Goal: Task Accomplishment & Management: Manage account settings

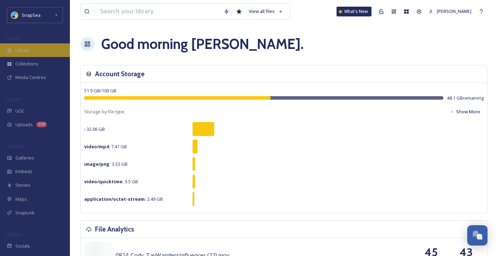
click at [19, 47] on span "Library" at bounding box center [22, 50] width 14 height 7
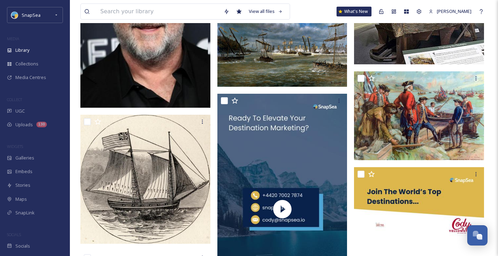
scroll to position [136, 0]
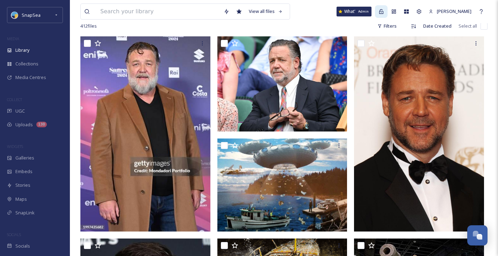
click at [381, 14] on icon at bounding box center [382, 12] width 6 height 6
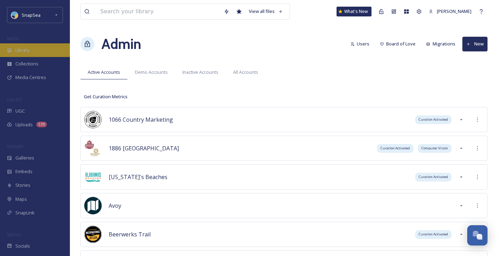
click at [21, 48] on span "Library" at bounding box center [22, 50] width 14 height 7
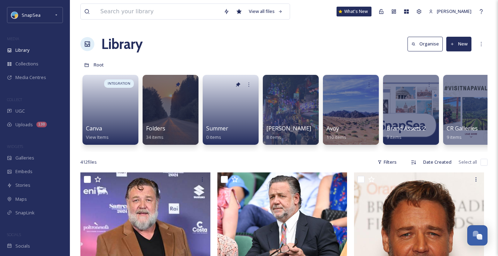
click at [430, 45] on button "Organise" at bounding box center [425, 44] width 35 height 14
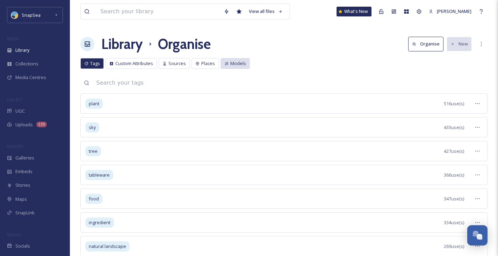
click at [232, 62] on span "Models" at bounding box center [239, 63] width 16 height 7
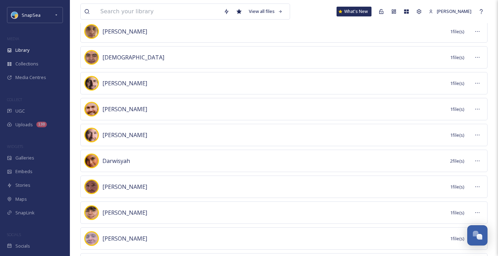
scroll to position [238, 0]
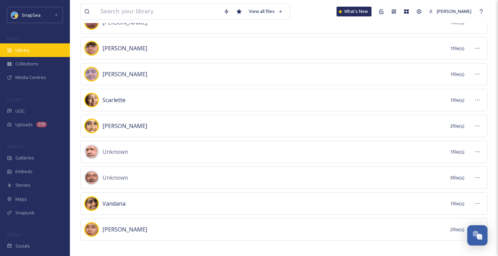
click at [39, 52] on div "Library" at bounding box center [35, 50] width 70 height 14
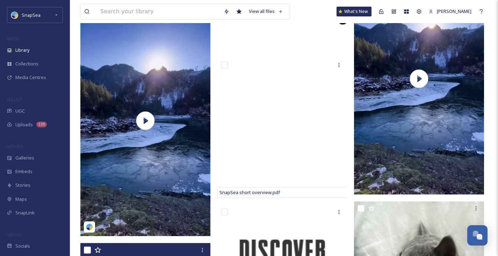
scroll to position [2125, 0]
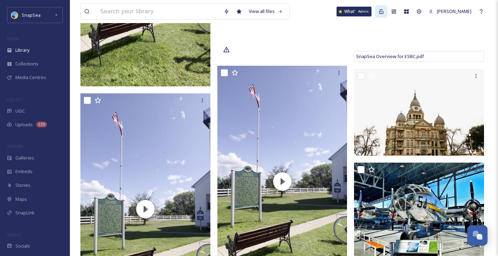
click at [384, 13] on icon at bounding box center [382, 12] width 6 height 6
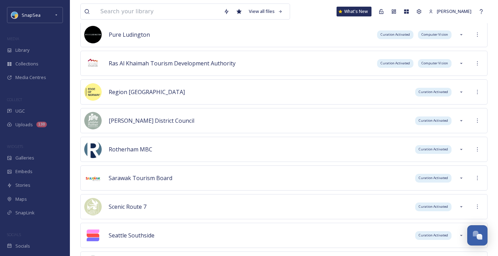
scroll to position [2019, 0]
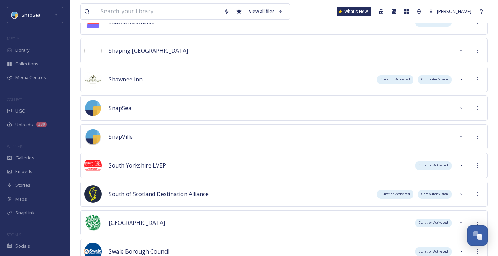
click at [148, 204] on div "South of Scotland Destination Alliance Curation Activated Computer Vision" at bounding box center [284, 194] width 408 height 25
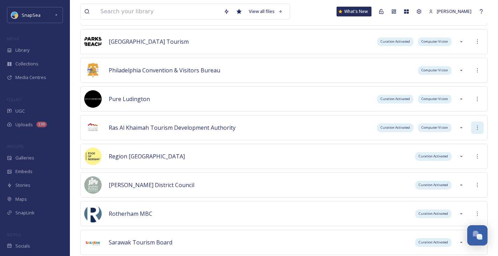
click at [480, 128] on icon at bounding box center [478, 128] width 6 height 6
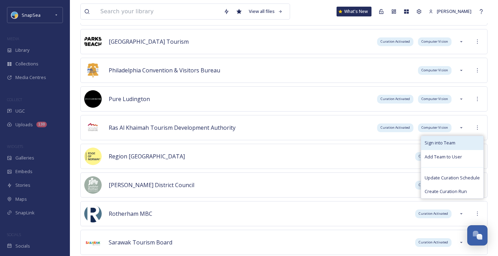
click at [457, 140] on div "Sign into Team" at bounding box center [453, 143] width 62 height 14
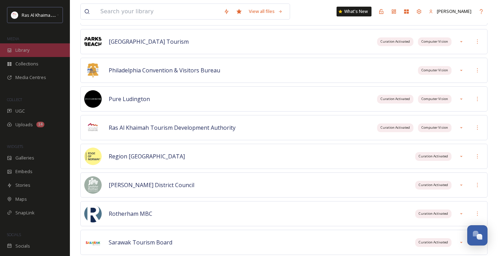
click at [14, 47] on div "Library" at bounding box center [35, 50] width 70 height 14
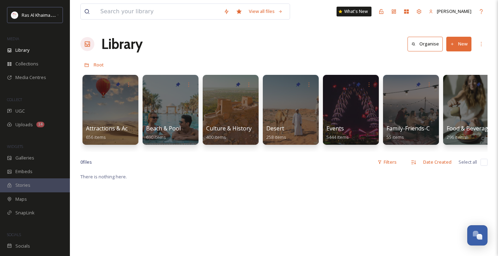
click at [419, 40] on button "Organise" at bounding box center [425, 44] width 35 height 14
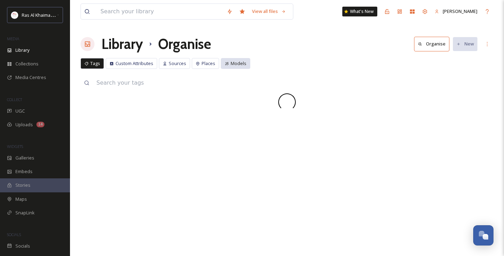
click at [231, 62] on span "Models" at bounding box center [239, 63] width 16 height 7
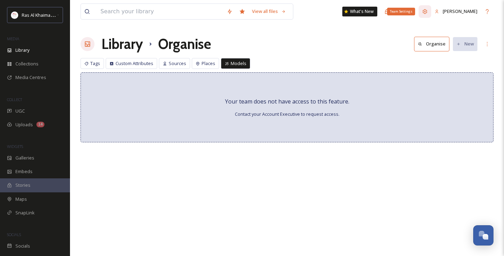
click at [425, 13] on icon at bounding box center [425, 12] width 6 height 6
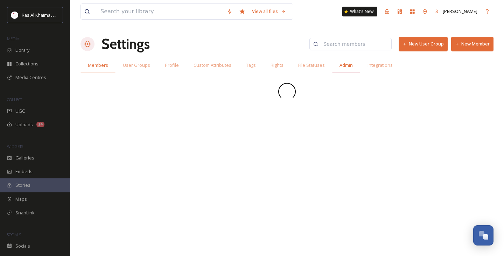
click at [348, 64] on span "Admin" at bounding box center [345, 65] width 13 height 7
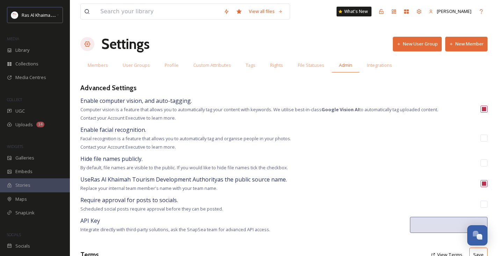
click at [482, 136] on input "checkbox" at bounding box center [484, 138] width 7 height 7
checkbox input "true"
click at [31, 124] on span "Uploads" at bounding box center [23, 124] width 17 height 7
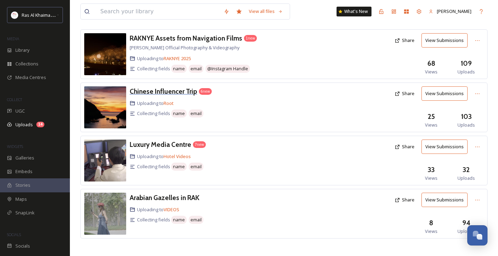
scroll to position [39, 0]
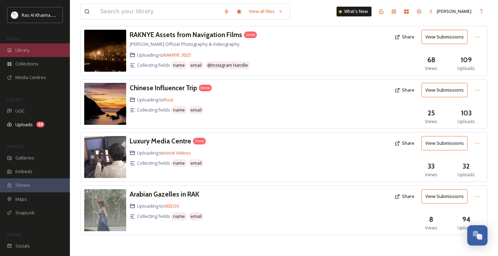
click at [12, 53] on div "Library" at bounding box center [35, 50] width 70 height 14
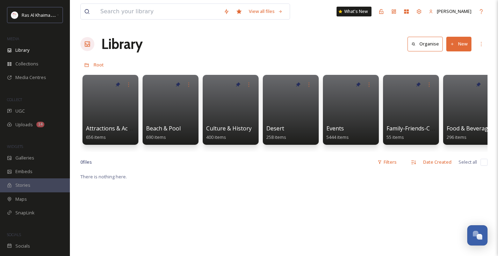
click at [423, 43] on button "Organise" at bounding box center [425, 44] width 35 height 14
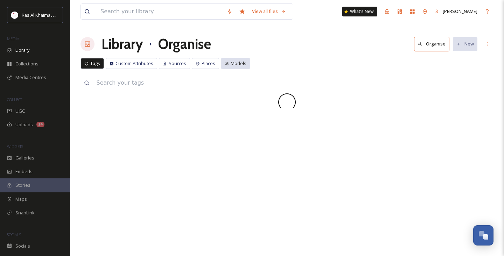
click at [226, 62] on icon at bounding box center [226, 63] width 3 height 3
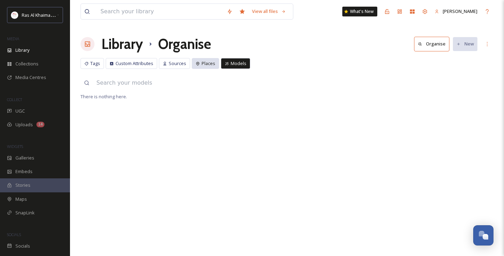
click at [208, 66] on span "Places" at bounding box center [208, 63] width 14 height 7
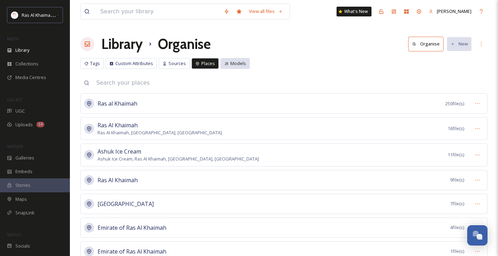
click at [238, 61] on span "Models" at bounding box center [239, 63] width 16 height 7
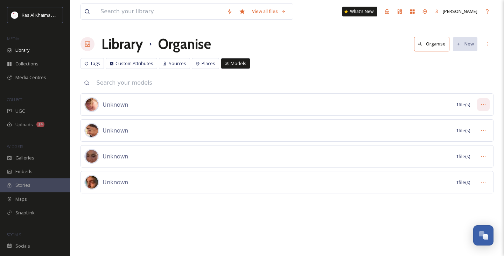
click at [482, 104] on icon at bounding box center [483, 105] width 6 height 6
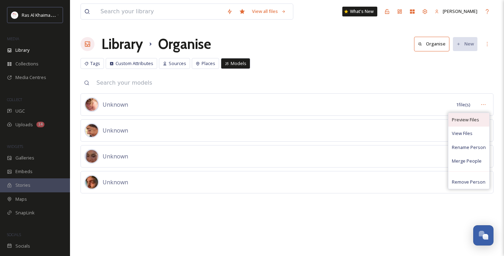
click at [474, 120] on span "Preview Files" at bounding box center [465, 119] width 27 height 7
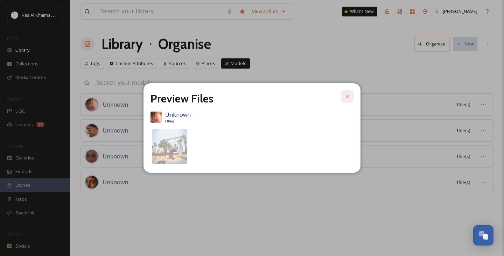
click at [350, 99] on div at bounding box center [347, 96] width 13 height 13
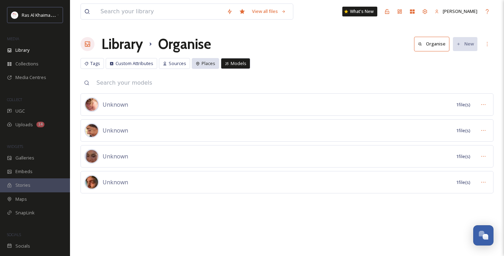
click at [211, 63] on span "Places" at bounding box center [208, 63] width 14 height 7
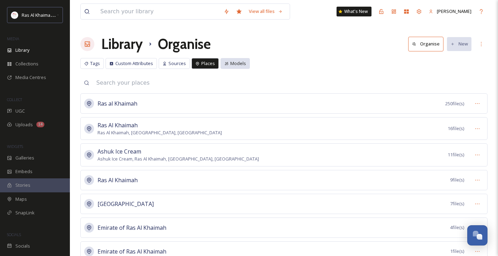
drag, startPoint x: 211, startPoint y: 63, endPoint x: 240, endPoint y: 63, distance: 29.0
click at [240, 63] on span "Models" at bounding box center [239, 63] width 16 height 7
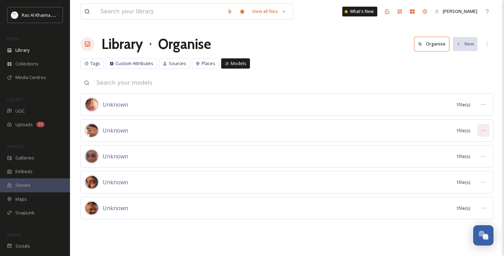
click at [488, 132] on div at bounding box center [483, 130] width 13 height 13
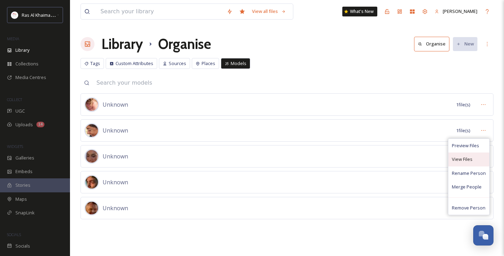
click at [457, 156] on span "View Files" at bounding box center [462, 159] width 21 height 7
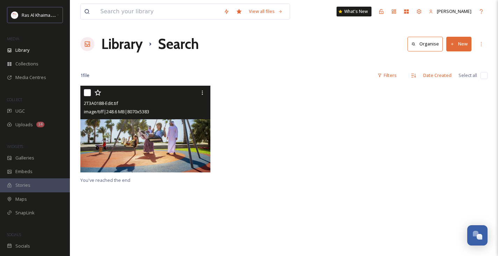
click at [151, 139] on img at bounding box center [145, 129] width 130 height 87
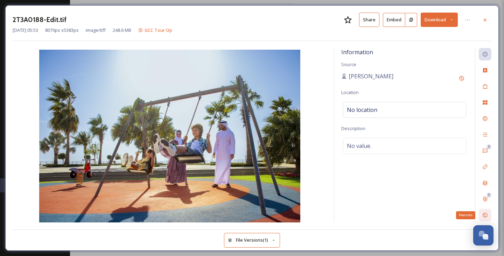
click at [482, 212] on div "Features" at bounding box center [485, 215] width 13 height 13
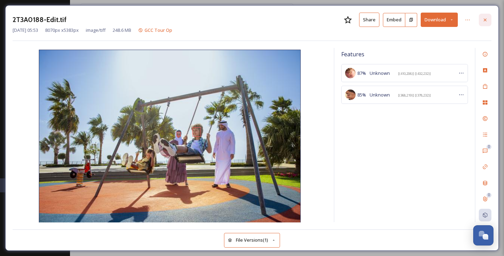
click at [485, 18] on icon at bounding box center [485, 20] width 6 height 6
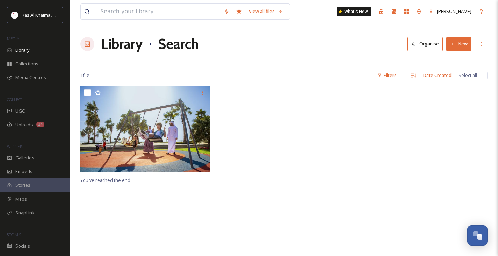
click at [421, 41] on button "Organise" at bounding box center [425, 44] width 35 height 14
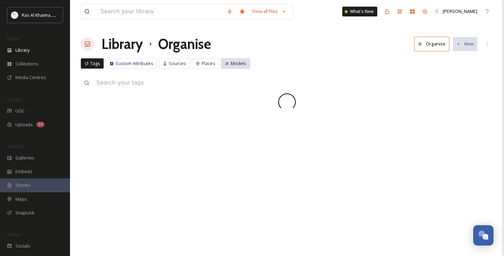
click at [238, 65] on span "Models" at bounding box center [239, 63] width 16 height 7
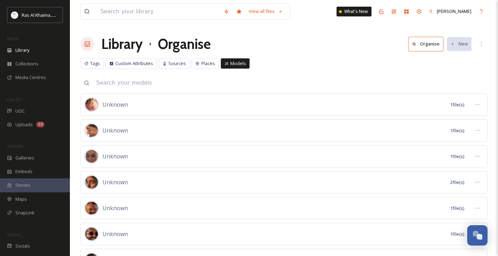
scroll to position [36, 0]
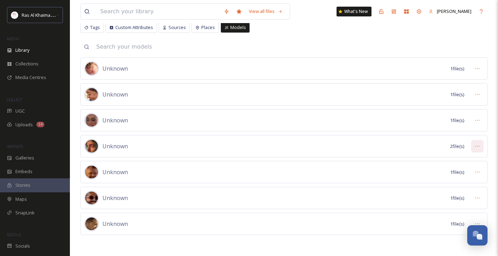
click at [479, 148] on icon at bounding box center [478, 146] width 6 height 6
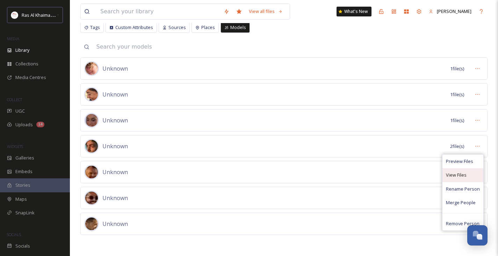
click at [458, 172] on span "View Files" at bounding box center [456, 175] width 21 height 7
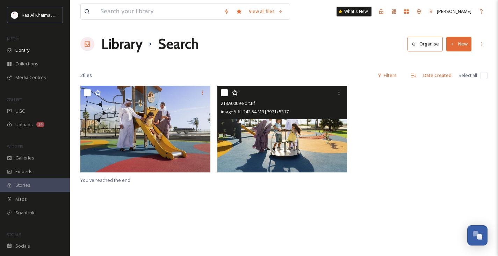
click at [285, 141] on img at bounding box center [283, 129] width 130 height 87
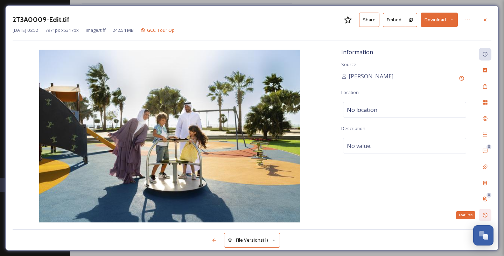
click at [487, 213] on icon at bounding box center [485, 215] width 6 height 6
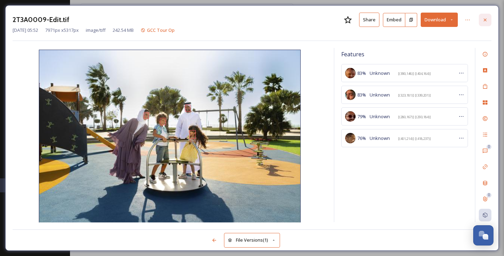
click at [482, 23] on div at bounding box center [485, 20] width 13 height 13
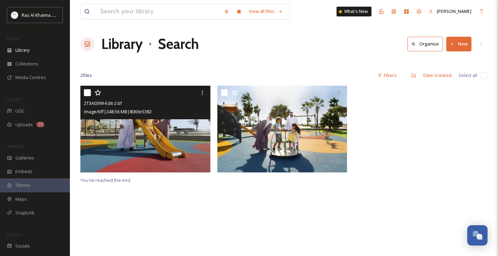
click at [113, 141] on img at bounding box center [145, 129] width 130 height 87
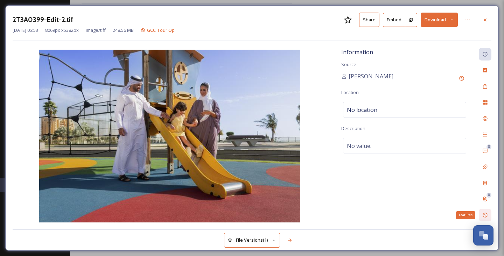
click at [487, 216] on icon at bounding box center [485, 215] width 6 height 6
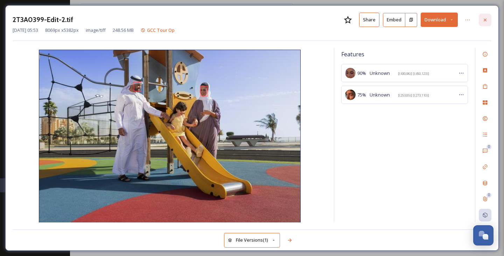
click at [482, 19] on icon at bounding box center [485, 20] width 6 height 6
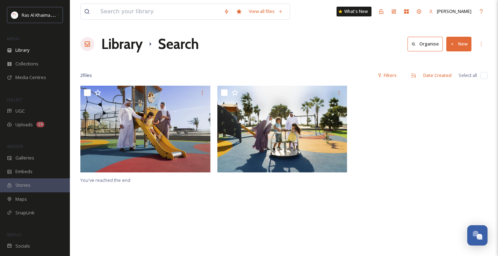
click at [410, 44] on button "Organise" at bounding box center [425, 44] width 35 height 14
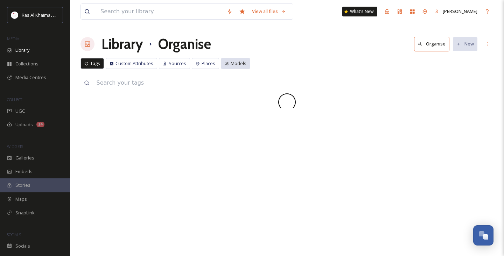
click at [234, 62] on span "Models" at bounding box center [239, 63] width 16 height 7
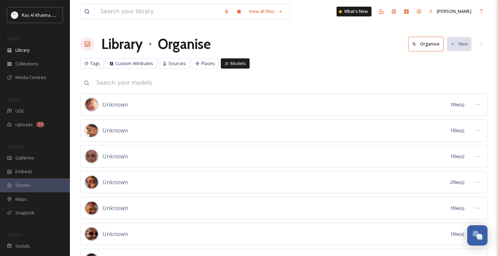
scroll to position [88, 0]
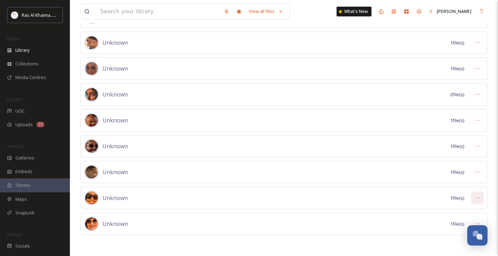
click at [482, 197] on div at bounding box center [478, 198] width 13 height 13
click at [460, 212] on span "Preview Files" at bounding box center [459, 213] width 27 height 7
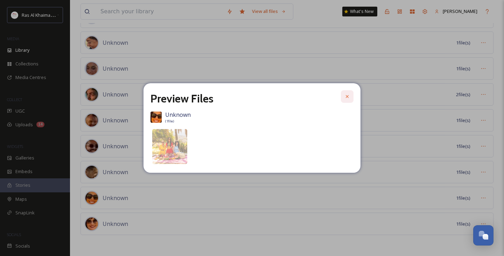
click at [349, 92] on div at bounding box center [347, 96] width 13 height 13
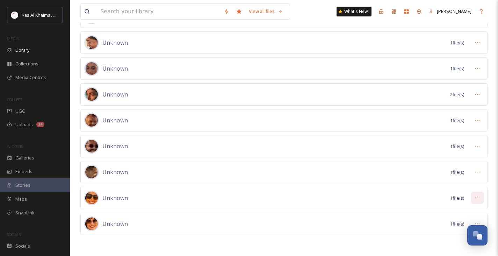
click at [477, 198] on icon at bounding box center [478, 198] width 6 height 6
click at [453, 227] on span "View Files" at bounding box center [456, 227] width 21 height 7
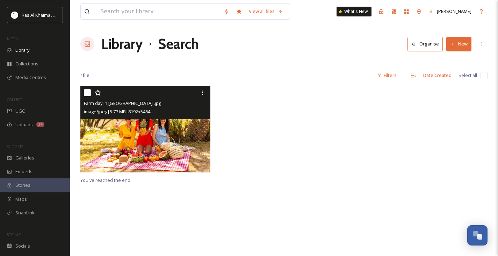
click at [141, 148] on img at bounding box center [145, 129] width 130 height 87
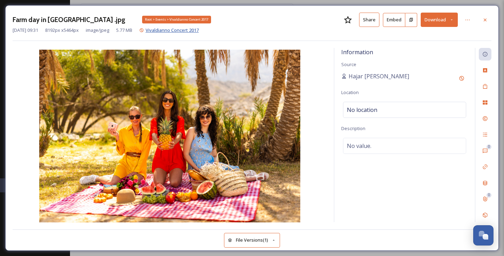
click at [176, 30] on span "Vivaldianno Concert 2017" at bounding box center [172, 30] width 53 height 6
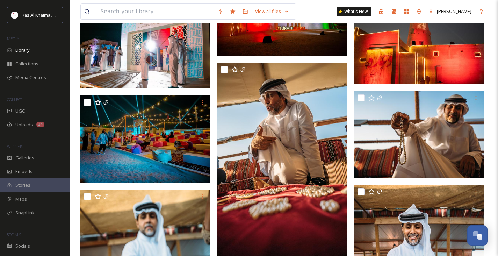
scroll to position [1359, 0]
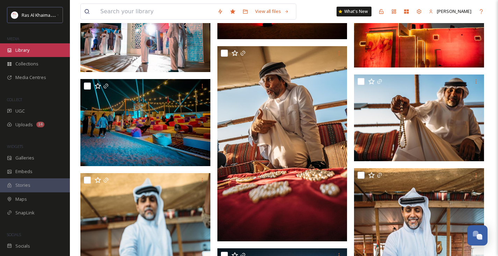
click at [33, 51] on div "Library" at bounding box center [35, 50] width 70 height 14
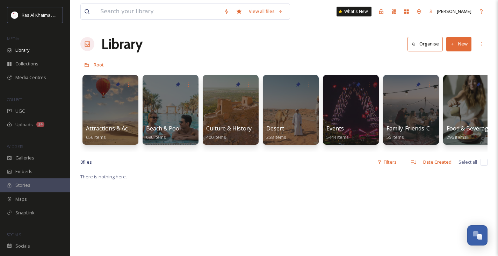
click at [422, 48] on button "Organise" at bounding box center [425, 44] width 35 height 14
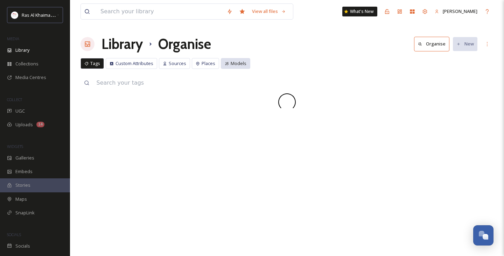
click at [235, 63] on span "Models" at bounding box center [239, 63] width 16 height 7
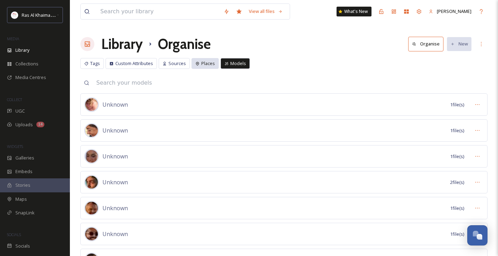
click at [204, 65] on span "Places" at bounding box center [208, 63] width 14 height 7
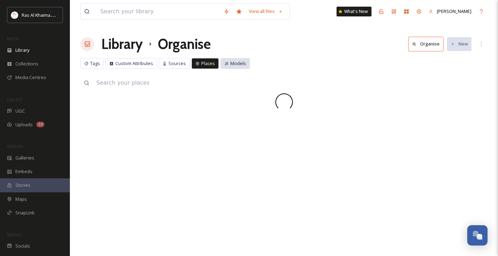
click at [240, 66] on span "Models" at bounding box center [239, 63] width 16 height 7
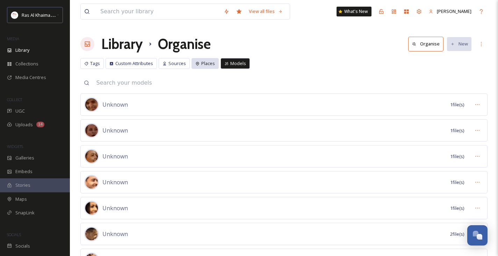
click at [210, 60] on span "Places" at bounding box center [208, 63] width 14 height 7
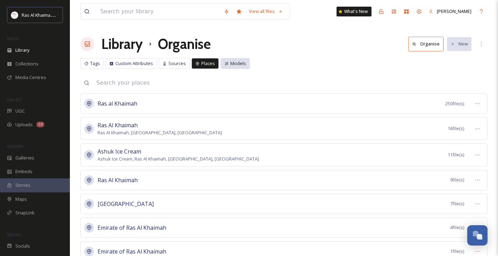
click at [231, 61] on span "Models" at bounding box center [239, 63] width 16 height 7
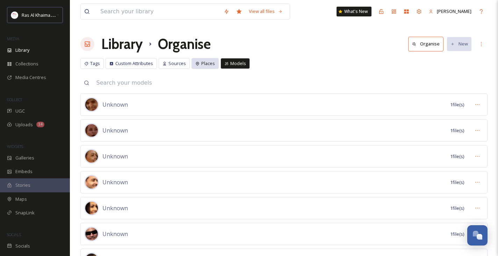
click at [203, 65] on span "Places" at bounding box center [208, 63] width 14 height 7
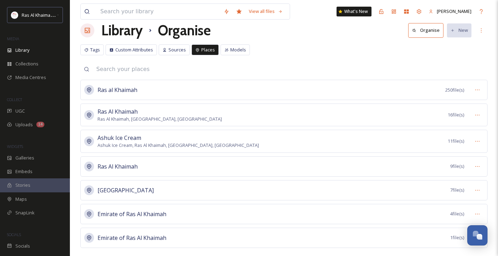
scroll to position [27, 0]
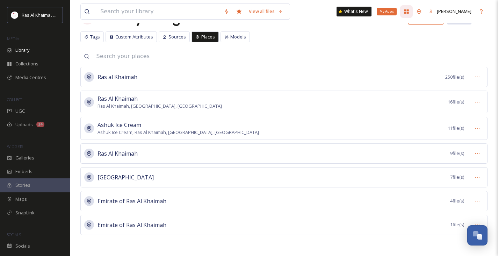
click at [405, 12] on icon at bounding box center [407, 12] width 6 height 6
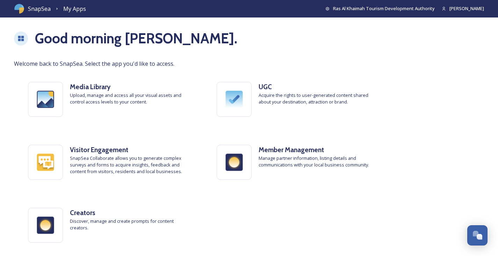
click at [40, 8] on span "SnapSea" at bounding box center [39, 9] width 23 height 8
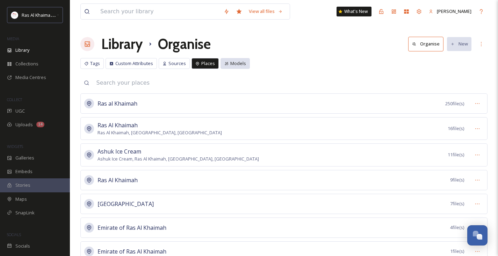
click at [227, 60] on div "Models" at bounding box center [235, 63] width 29 height 11
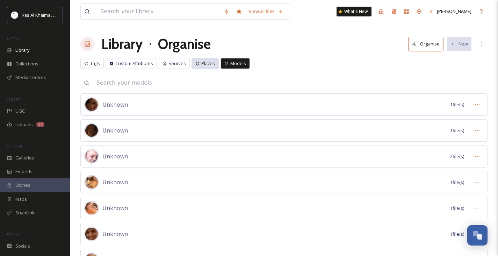
click at [205, 64] on span "Places" at bounding box center [208, 63] width 14 height 7
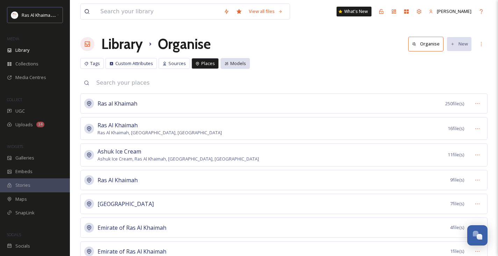
click at [241, 63] on span "Models" at bounding box center [239, 63] width 16 height 7
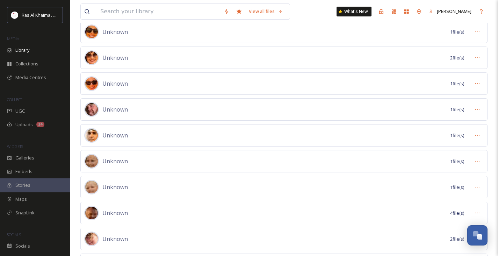
scroll to position [738, 0]
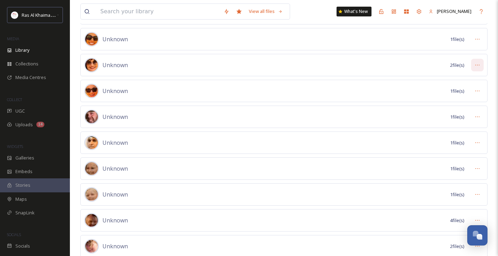
click at [474, 65] on div at bounding box center [478, 65] width 13 height 13
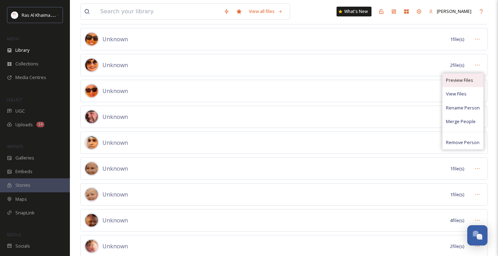
click at [462, 84] on div "Preview Files" at bounding box center [463, 80] width 41 height 14
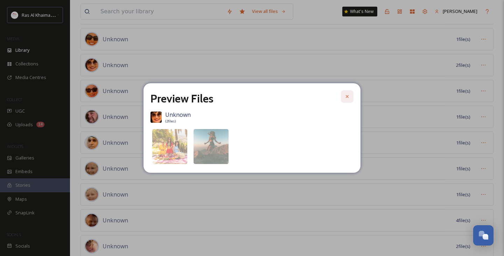
click at [346, 95] on icon at bounding box center [347, 97] width 6 height 6
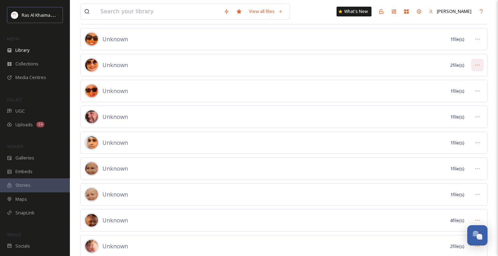
click at [478, 64] on icon at bounding box center [478, 65] width 6 height 6
click at [456, 90] on div "View Files" at bounding box center [463, 94] width 41 height 14
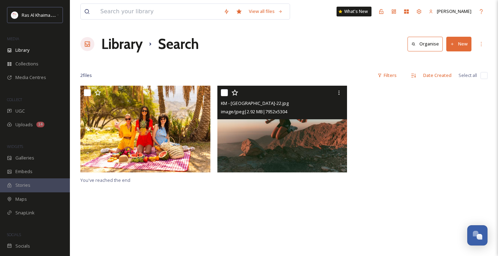
click at [300, 140] on img at bounding box center [283, 129] width 130 height 87
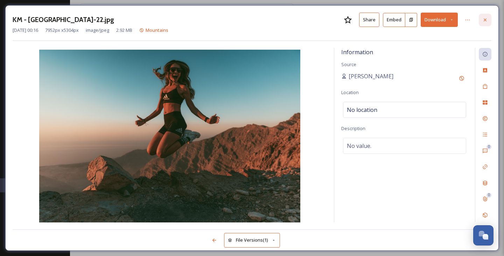
click at [481, 24] on div at bounding box center [485, 20] width 13 height 13
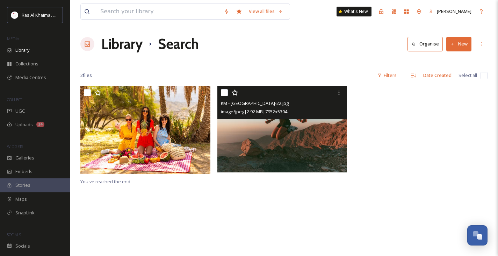
click at [280, 142] on img at bounding box center [283, 129] width 130 height 87
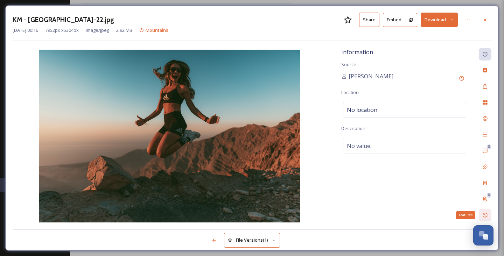
click at [483, 212] on div "Features" at bounding box center [485, 215] width 13 height 13
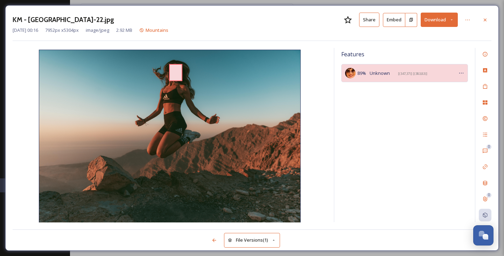
click at [461, 73] on icon at bounding box center [461, 73] width 6 height 6
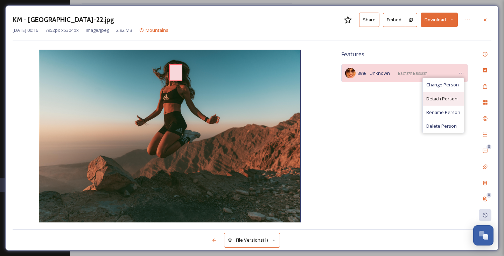
click at [449, 102] on div "Detach Person" at bounding box center [443, 99] width 41 height 14
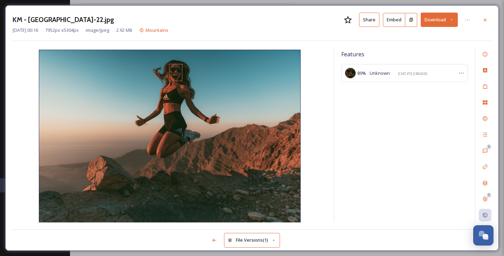
click at [401, 95] on div "Features 89 % Unknown [( 347 , 37 )] [( 383 , 83 )]" at bounding box center [404, 135] width 141 height 174
click at [483, 18] on icon at bounding box center [485, 20] width 6 height 6
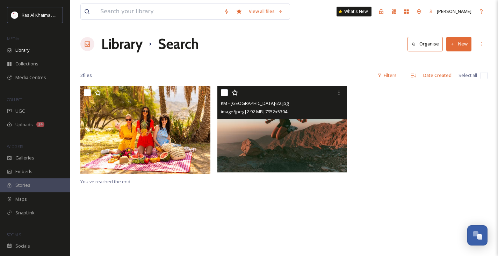
click at [423, 44] on button "Organise" at bounding box center [425, 44] width 35 height 14
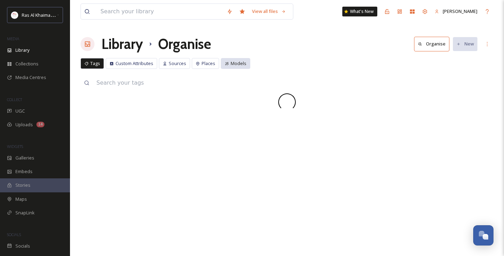
click at [227, 58] on div "Models" at bounding box center [235, 63] width 29 height 11
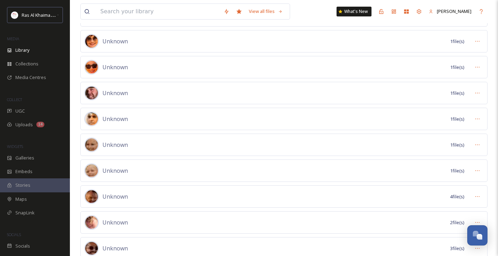
scroll to position [838, 0]
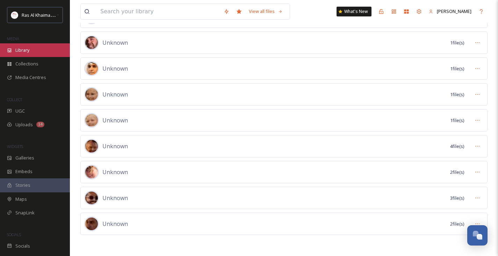
click at [13, 45] on div "Library" at bounding box center [35, 50] width 70 height 14
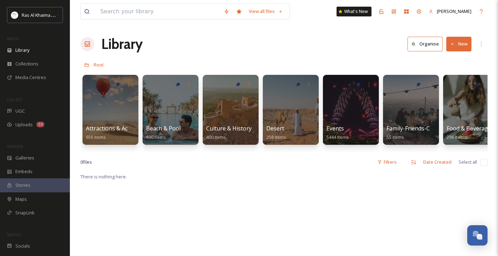
click at [428, 47] on button "Organise" at bounding box center [425, 44] width 35 height 14
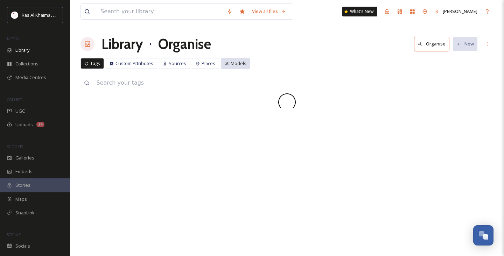
click at [232, 61] on span "Models" at bounding box center [239, 63] width 16 height 7
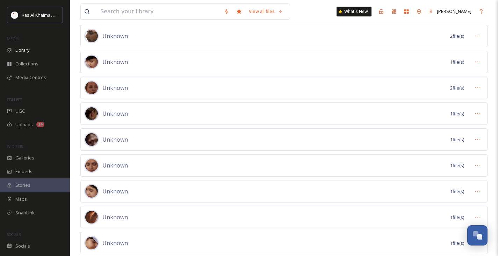
scroll to position [153, 0]
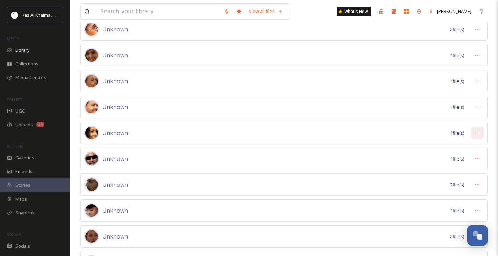
click at [480, 133] on icon at bounding box center [478, 133] width 6 height 6
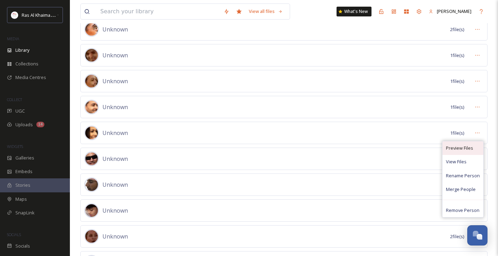
click at [462, 145] on span "Preview Files" at bounding box center [459, 148] width 27 height 7
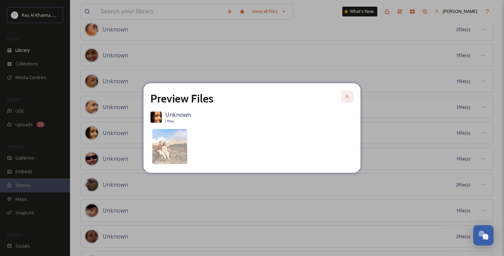
click at [345, 94] on icon at bounding box center [347, 97] width 6 height 6
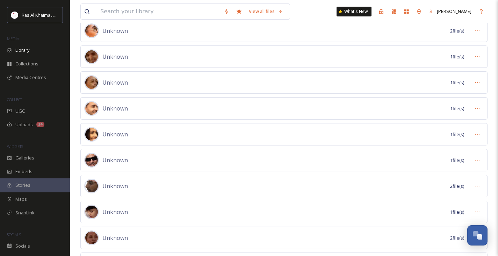
scroll to position [0, 0]
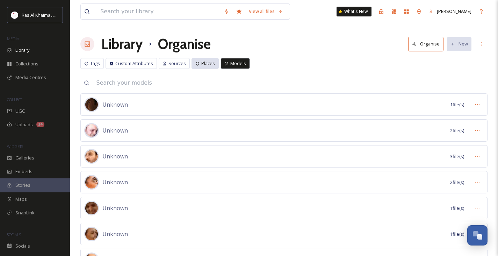
click at [211, 64] on span "Places" at bounding box center [208, 63] width 14 height 7
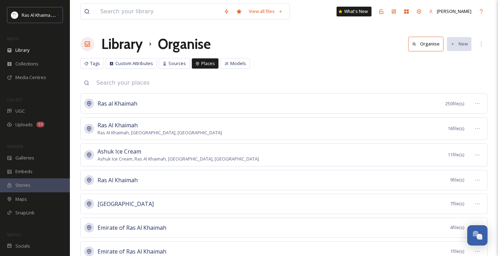
click at [237, 63] on span "Models" at bounding box center [239, 63] width 16 height 7
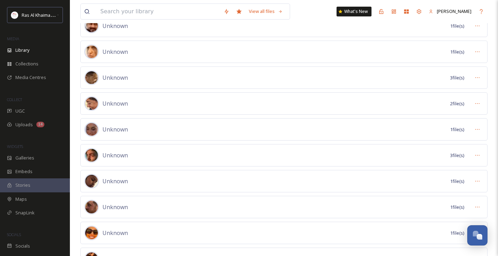
scroll to position [644, 0]
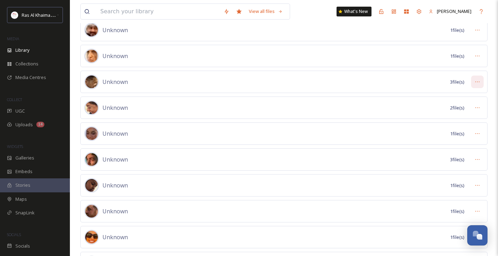
click at [475, 80] on icon at bounding box center [478, 82] width 6 height 6
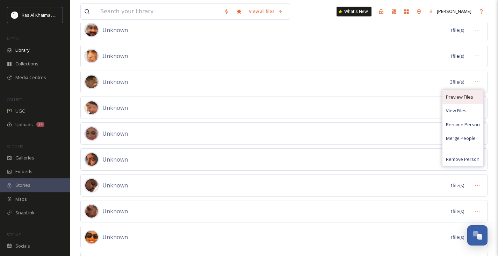
click at [461, 95] on span "Preview Files" at bounding box center [459, 97] width 27 height 7
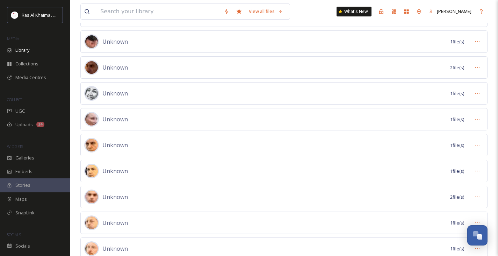
scroll to position [995, 0]
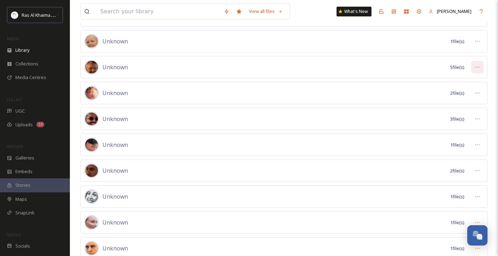
click at [476, 67] on icon at bounding box center [478, 67] width 6 height 6
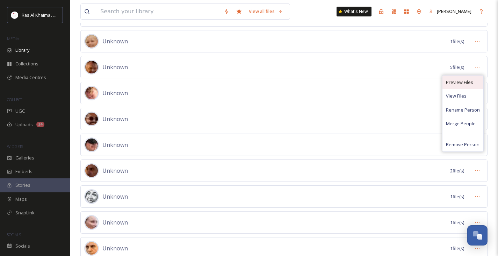
click at [465, 79] on span "Preview Files" at bounding box center [459, 82] width 27 height 7
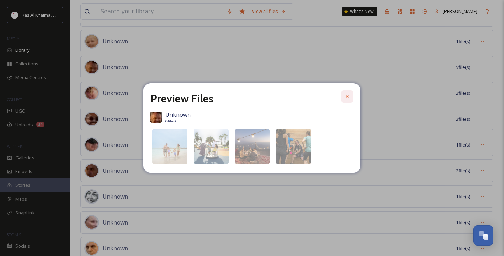
click at [347, 94] on icon at bounding box center [347, 97] width 6 height 6
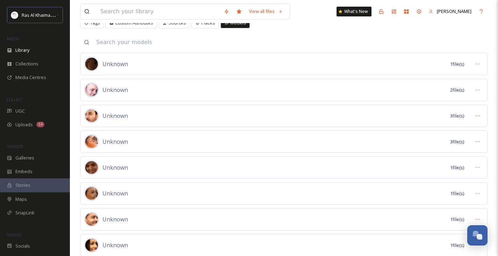
scroll to position [0, 0]
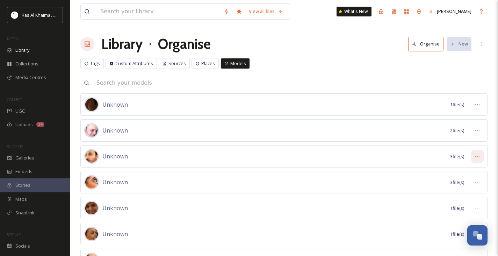
click at [477, 157] on icon at bounding box center [478, 157] width 6 height 6
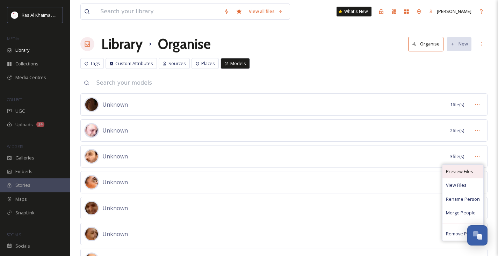
click at [461, 167] on div "Preview Files" at bounding box center [463, 172] width 41 height 14
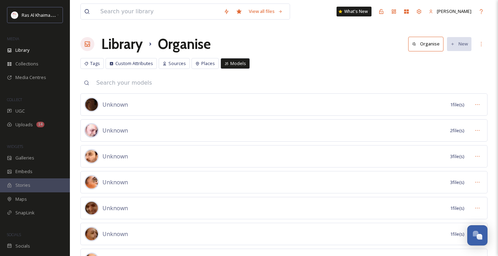
scroll to position [52, 0]
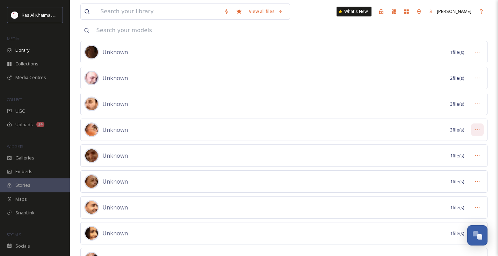
click at [474, 131] on div at bounding box center [478, 129] width 13 height 13
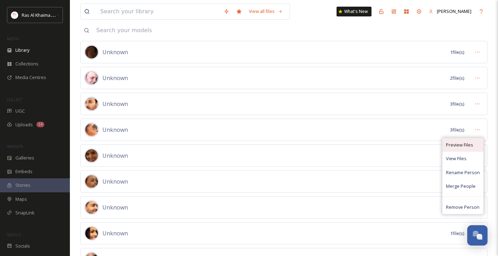
click at [461, 142] on span "Preview Files" at bounding box center [459, 145] width 27 height 7
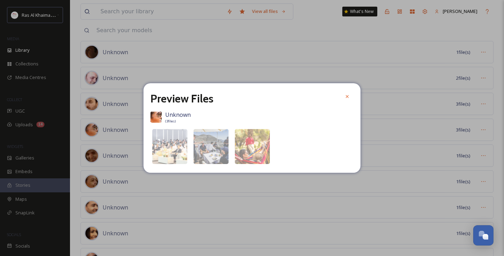
click at [350, 98] on div at bounding box center [347, 96] width 13 height 13
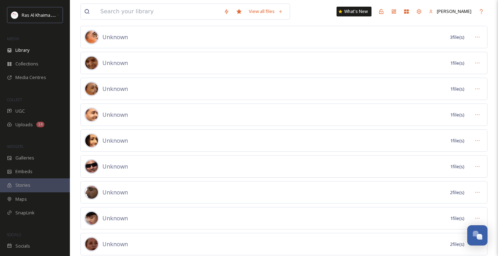
scroll to position [154, 0]
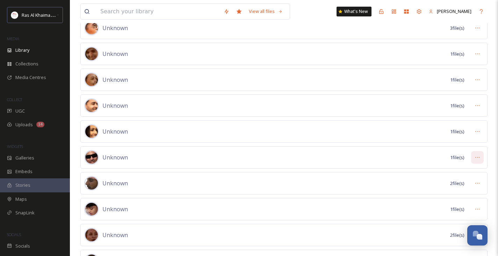
click at [479, 158] on icon at bounding box center [478, 158] width 6 height 6
click at [480, 130] on icon at bounding box center [478, 132] width 6 height 6
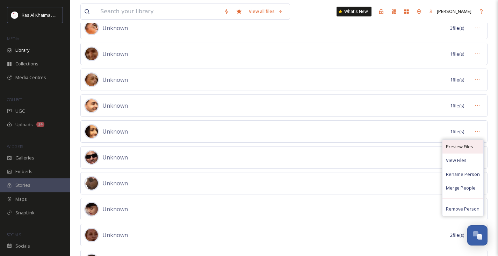
click at [453, 147] on span "Preview Files" at bounding box center [459, 146] width 27 height 7
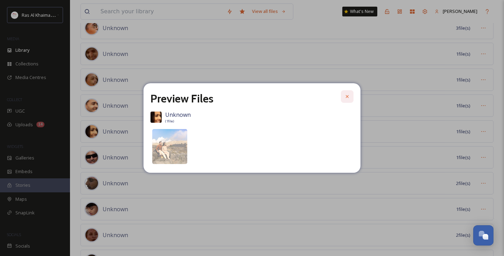
click at [350, 97] on div at bounding box center [347, 96] width 13 height 13
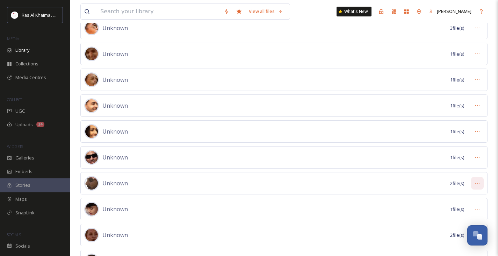
click at [481, 183] on div at bounding box center [478, 183] width 13 height 13
click at [461, 200] on span "Preview Files" at bounding box center [459, 198] width 27 height 7
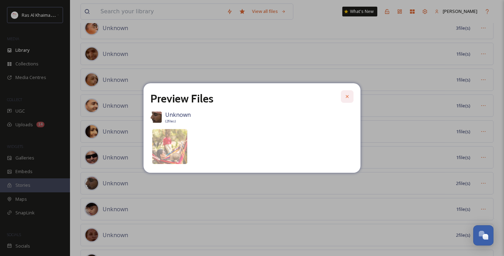
click at [349, 96] on icon at bounding box center [347, 97] width 6 height 6
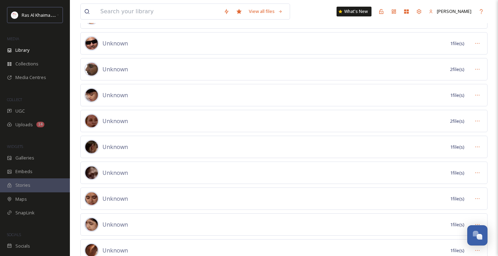
scroll to position [0, 0]
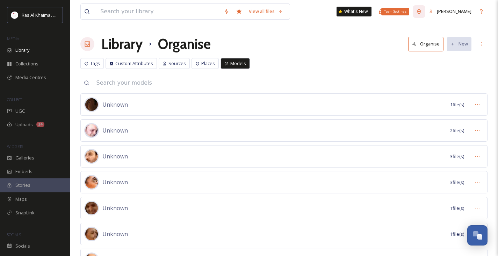
click at [418, 9] on icon at bounding box center [420, 12] width 6 height 6
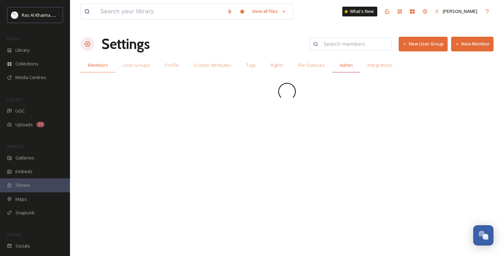
click at [345, 65] on span "Admin" at bounding box center [345, 65] width 13 height 7
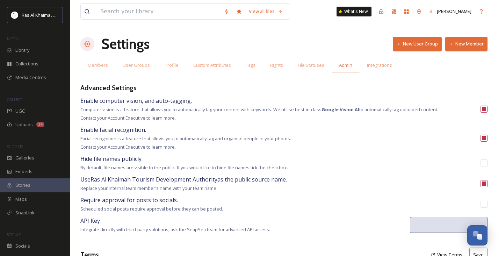
click at [484, 136] on input "checkbox" at bounding box center [484, 138] width 7 height 7
checkbox input "false"
